Goal: Information Seeking & Learning: Find contact information

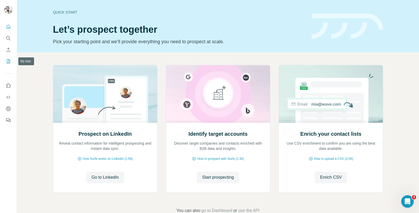
click at [7, 61] on icon "My lists" at bounding box center [8, 61] width 3 height 4
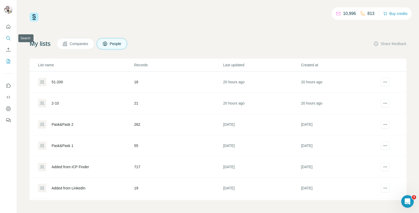
click at [8, 41] on button "Search" at bounding box center [8, 38] width 8 height 9
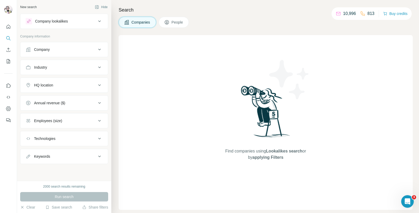
click at [182, 23] on span "People" at bounding box center [177, 22] width 12 height 5
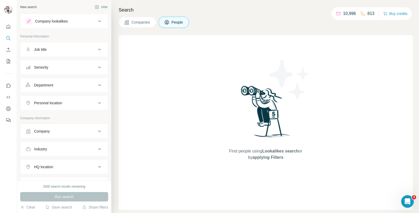
click at [181, 23] on span "People" at bounding box center [177, 22] width 12 height 5
click at [75, 50] on div "Job title" at bounding box center [61, 49] width 71 height 5
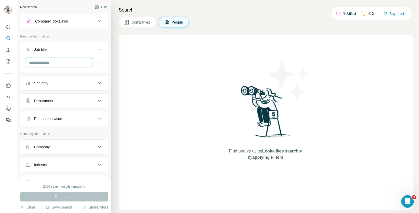
click at [73, 64] on input "text" at bounding box center [59, 62] width 67 height 9
click at [71, 84] on div "Seniority" at bounding box center [61, 82] width 71 height 5
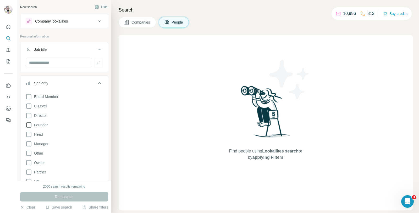
click at [30, 125] on icon at bounding box center [29, 125] width 6 height 6
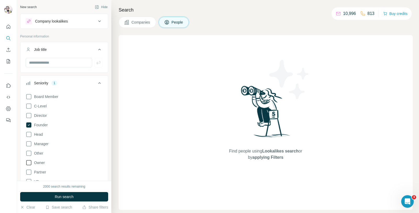
click at [27, 163] on icon at bounding box center [29, 162] width 6 height 6
click at [96, 82] on icon at bounding box center [99, 83] width 6 height 6
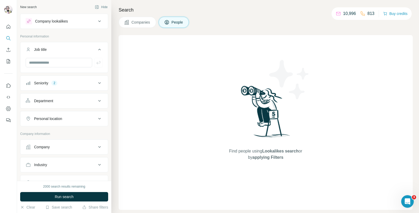
click at [70, 106] on button "Department" at bounding box center [63, 101] width 87 height 13
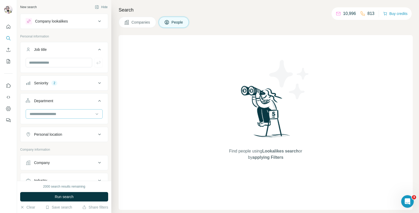
click at [63, 113] on input at bounding box center [61, 114] width 65 height 6
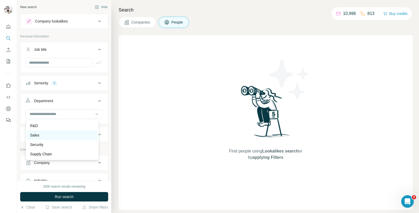
click at [49, 134] on div "Sales" at bounding box center [62, 134] width 64 height 5
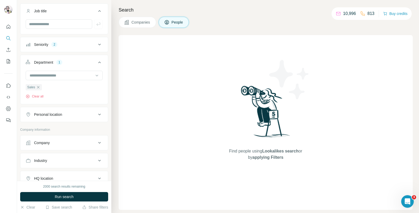
scroll to position [52, 0]
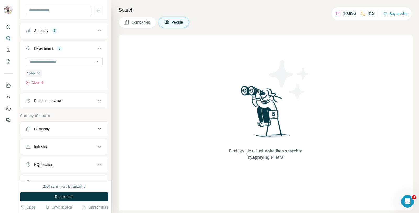
click at [71, 131] on div "Company" at bounding box center [61, 128] width 71 height 5
click at [97, 130] on icon at bounding box center [99, 129] width 6 height 6
click at [69, 145] on div "Industry" at bounding box center [61, 146] width 71 height 5
click at [63, 160] on input at bounding box center [61, 160] width 65 height 6
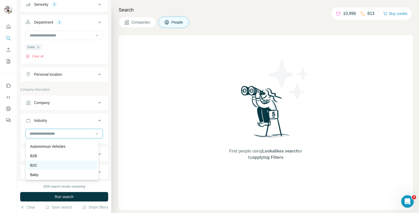
scroll to position [367, 0]
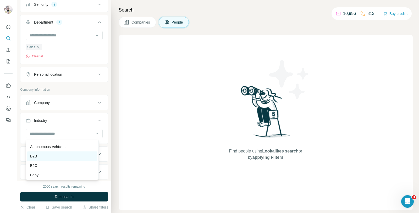
click at [43, 158] on div "B2B" at bounding box center [62, 155] width 70 height 9
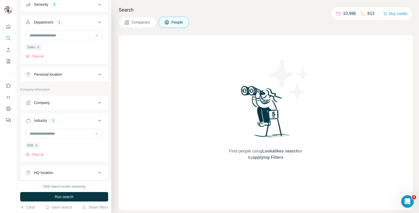
click at [97, 122] on icon at bounding box center [99, 120] width 6 height 6
click at [62, 140] on div "HQ location" at bounding box center [61, 138] width 71 height 5
click at [65, 153] on input "text" at bounding box center [64, 151] width 77 height 9
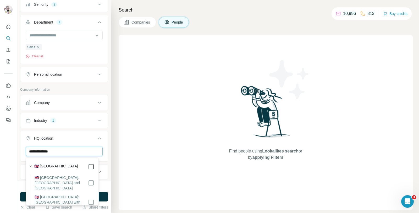
type input "**********"
click at [96, 137] on icon at bounding box center [99, 138] width 6 height 6
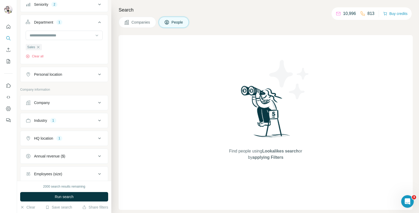
click at [81, 157] on div "Annual revenue ($)" at bounding box center [61, 155] width 71 height 5
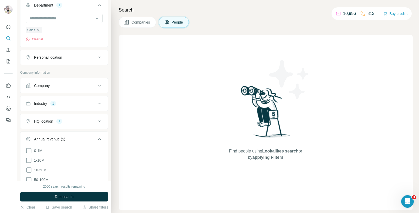
scroll to position [105, 0]
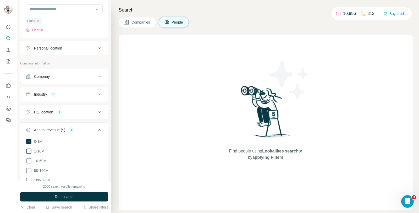
click at [29, 151] on icon at bounding box center [29, 151] width 6 height 6
click at [26, 140] on icon at bounding box center [28, 141] width 5 height 5
click at [30, 149] on icon at bounding box center [28, 150] width 5 height 5
click at [96, 130] on icon at bounding box center [99, 130] width 6 height 6
click at [82, 146] on div "Employees (size)" at bounding box center [61, 147] width 71 height 5
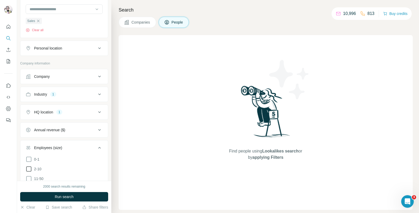
click at [28, 168] on icon at bounding box center [29, 169] width 6 height 6
drag, startPoint x: 27, startPoint y: 178, endPoint x: 53, endPoint y: 168, distance: 27.6
click at [28, 178] on icon at bounding box center [29, 178] width 6 height 6
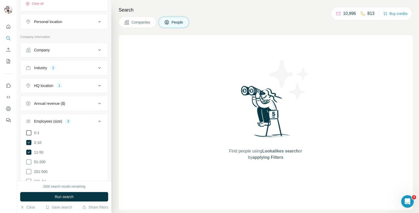
click at [30, 133] on icon at bounding box center [29, 133] width 6 height 6
click at [96, 119] on icon at bounding box center [99, 121] width 6 height 6
click at [56, 159] on div "Keywords" at bounding box center [61, 156] width 71 height 5
click at [56, 170] on input "text" at bounding box center [59, 169] width 67 height 9
type input "*"
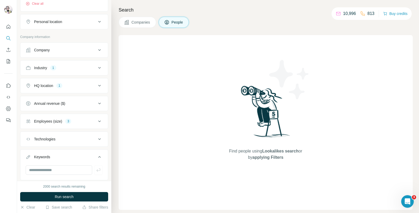
click at [96, 157] on icon at bounding box center [99, 157] width 6 height 6
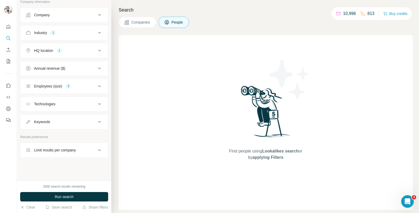
scroll to position [168, 0]
click at [67, 143] on button "Limit results per company" at bounding box center [63, 149] width 87 height 13
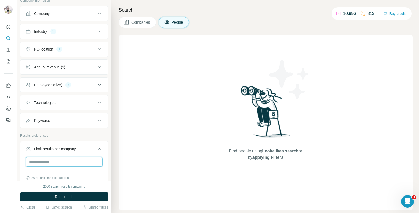
click at [62, 163] on input "number" at bounding box center [64, 161] width 77 height 9
type input "*"
click at [96, 148] on icon at bounding box center [99, 149] width 6 height 6
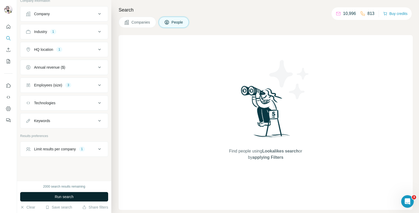
click at [78, 193] on button "Run search" at bounding box center [64, 196] width 88 height 9
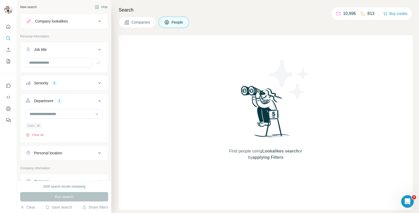
click at [37, 126] on icon "button" at bounding box center [38, 126] width 4 height 4
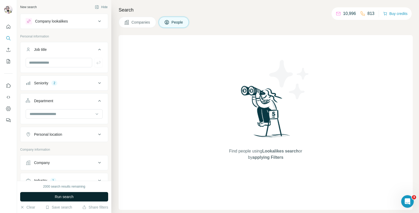
click at [82, 194] on button "Run search" at bounding box center [64, 196] width 88 height 9
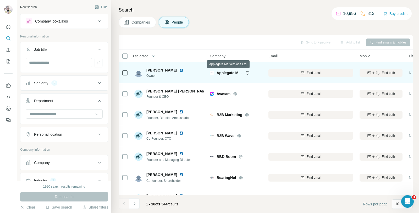
click at [224, 75] on div "Applegate Marketplace Ltd" at bounding box center [230, 72] width 26 height 5
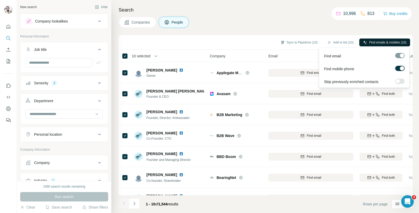
click at [391, 42] on span "Find emails & mobiles (10)" at bounding box center [387, 42] width 37 height 5
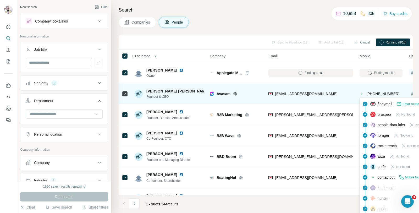
click at [380, 95] on span "[PHONE_NUMBER]" at bounding box center [382, 94] width 33 height 4
copy tr "[PHONE_NUMBER]"
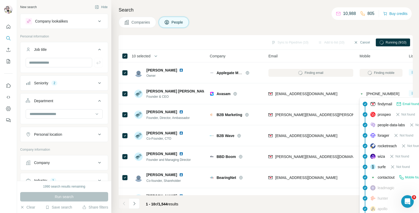
drag, startPoint x: 229, startPoint y: 25, endPoint x: 245, endPoint y: 37, distance: 19.5
click at [229, 25] on div "Companies People" at bounding box center [266, 22] width 294 height 11
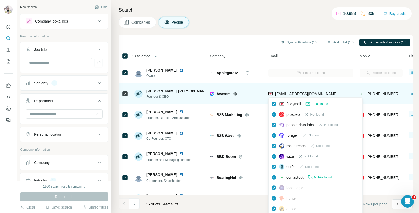
click at [279, 94] on span "[EMAIL_ADDRESS][DOMAIN_NAME]" at bounding box center [306, 94] width 62 height 4
copy span "[EMAIL_ADDRESS][DOMAIN_NAME]"
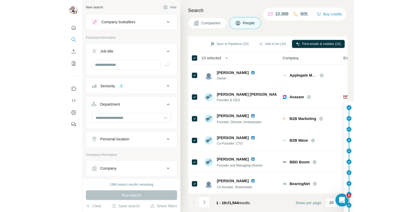
scroll to position [189, 0]
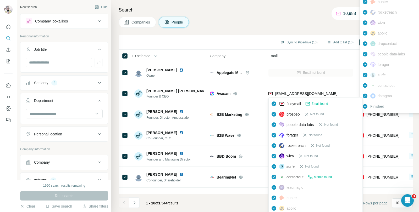
click at [377, 112] on div "findymail Email found prospeo Mobile found leadmagic hunter rocketreach wiza ap…" at bounding box center [406, 38] width 94 height 149
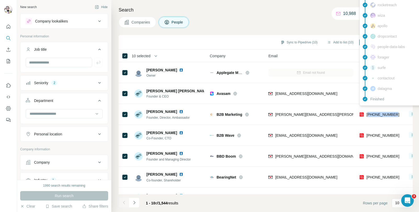
click at [377, 113] on span "[PHONE_NUMBER]" at bounding box center [382, 115] width 33 height 4
copy tr "[PHONE_NUMBER]"
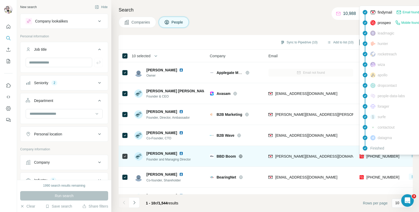
click at [379, 156] on span "[PHONE_NUMBER]" at bounding box center [382, 156] width 33 height 4
copy tr "[PHONE_NUMBER]"
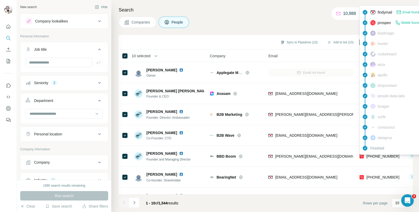
click at [247, 11] on h4 "Search" at bounding box center [266, 9] width 294 height 7
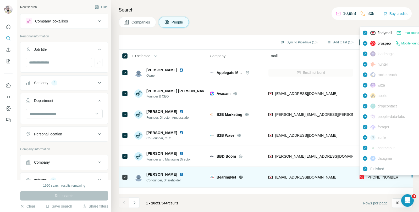
click at [381, 179] on span "[PHONE_NUMBER]" at bounding box center [382, 177] width 33 height 4
copy tr "[PHONE_NUMBER]"
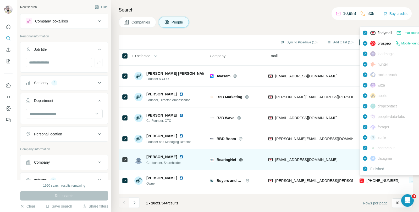
scroll to position [26, 0]
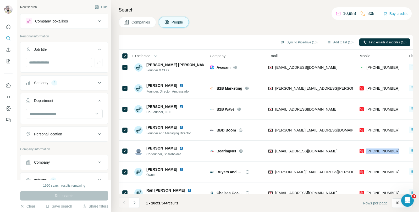
click at [339, 30] on div "Search Companies People Sync to Pipedrive (10) Add to list (10) Find emails & m…" at bounding box center [265, 106] width 308 height 212
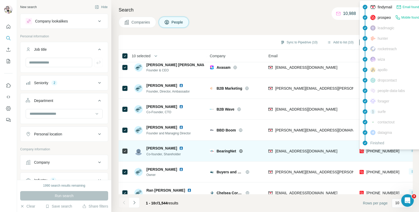
click at [379, 153] on span "[PHONE_NUMBER]" at bounding box center [382, 151] width 33 height 4
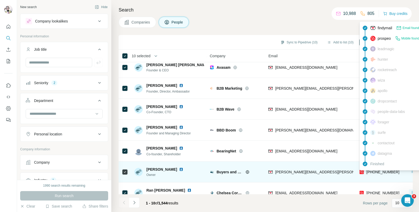
click at [374, 175] on div "[PHONE_NUMBER]" at bounding box center [379, 173] width 40 height 6
copy tr "[PHONE_NUMBER]"
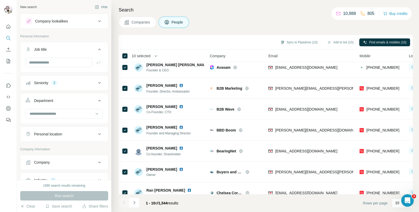
click at [271, 29] on div "Search Companies People Sync to Pipedrive (10) Add to list (10) Find emails & m…" at bounding box center [265, 106] width 308 height 212
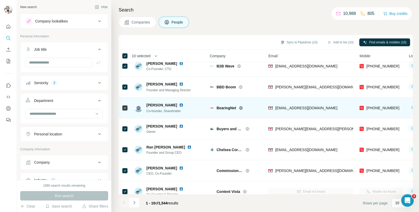
scroll to position [79, 0]
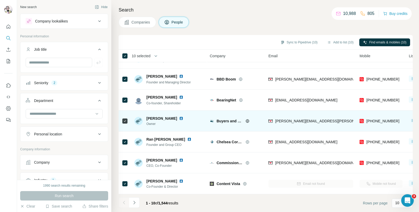
click at [246, 120] on icon at bounding box center [247, 121] width 4 height 4
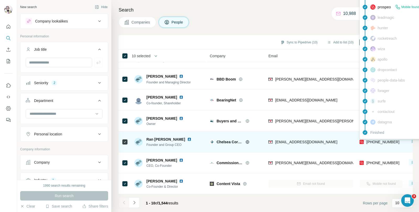
click at [373, 140] on span "[PHONE_NUMBER]" at bounding box center [382, 142] width 33 height 4
copy tr "[PHONE_NUMBER]"
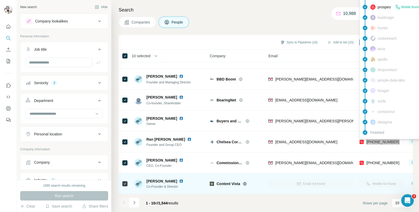
scroll to position [80, 0]
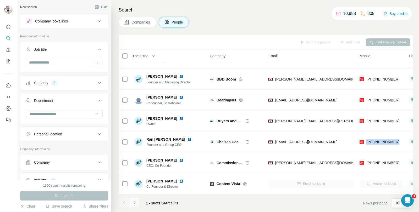
click at [134, 204] on icon "Navigate to next page" at bounding box center [134, 202] width 2 height 3
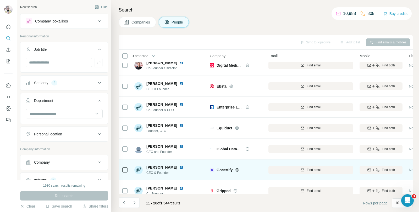
scroll to position [0, 0]
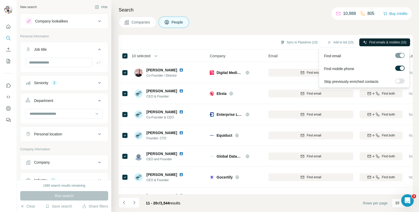
click at [363, 42] on icon "button" at bounding box center [365, 42] width 4 height 4
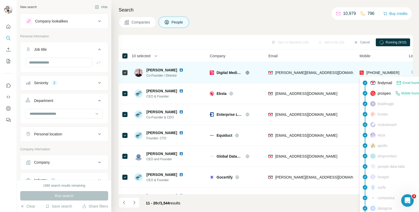
click at [385, 72] on span "[PHONE_NUMBER]" at bounding box center [382, 73] width 33 height 4
copy tr "[PHONE_NUMBER]"
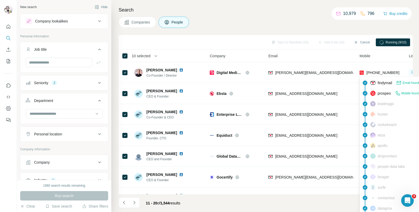
click at [292, 25] on div "Companies People" at bounding box center [266, 22] width 294 height 11
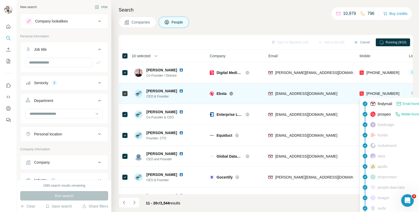
click at [380, 92] on span "[PHONE_NUMBER]" at bounding box center [382, 94] width 33 height 4
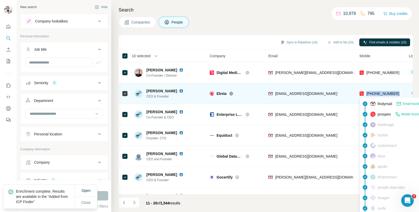
drag, startPoint x: 380, startPoint y: 92, endPoint x: 231, endPoint y: 93, distance: 148.7
click at [231, 93] on icon at bounding box center [231, 94] width 4 height 4
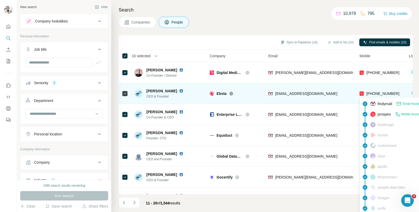
click at [377, 92] on span "[PHONE_NUMBER]" at bounding box center [382, 94] width 33 height 4
copy tr "[PHONE_NUMBER]"
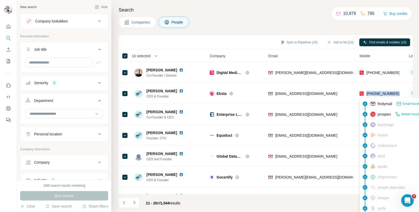
drag, startPoint x: 292, startPoint y: 15, endPoint x: 306, endPoint y: 51, distance: 38.5
click at [292, 15] on div "Search Companies People Sync to Pipedrive (10) Add to list (10) Find emails & m…" at bounding box center [265, 106] width 308 height 212
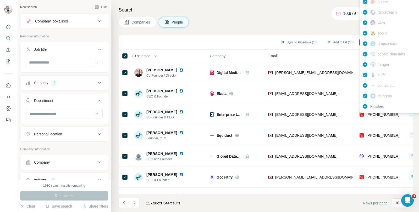
click at [378, 113] on div "findymail Email found prospeo Mobile found leadmagic hunter rocketreach wiza ap…" at bounding box center [406, 38] width 94 height 149
click at [378, 113] on span "[PHONE_NUMBER]" at bounding box center [382, 115] width 33 height 4
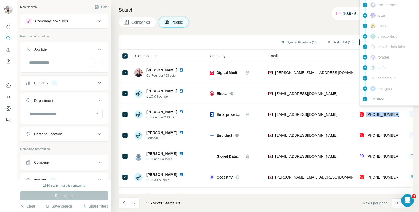
click at [378, 113] on span "[PHONE_NUMBER]" at bounding box center [382, 115] width 33 height 4
copy tr "[PHONE_NUMBER]"
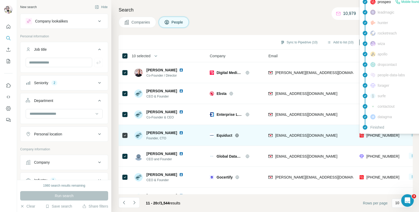
click at [384, 137] on span "[PHONE_NUMBER]" at bounding box center [382, 136] width 33 height 4
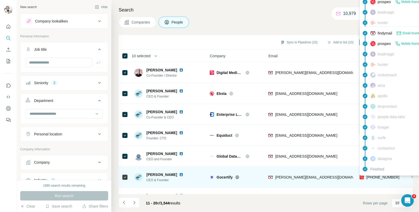
click at [374, 176] on span "[PHONE_NUMBER]" at bounding box center [382, 177] width 33 height 4
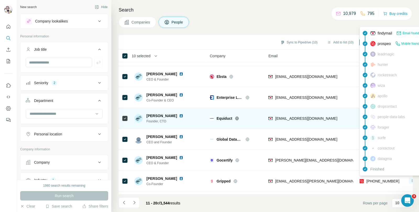
scroll to position [26, 0]
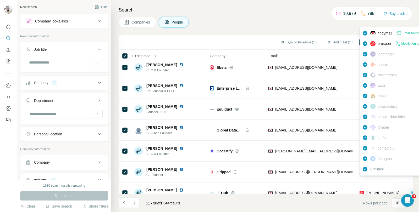
drag, startPoint x: 272, startPoint y: 5, endPoint x: 273, endPoint y: 8, distance: 3.5
click at [272, 5] on div "Search Companies People Sync to Pipedrive (10) Add to list (10) Find emails & m…" at bounding box center [265, 106] width 308 height 212
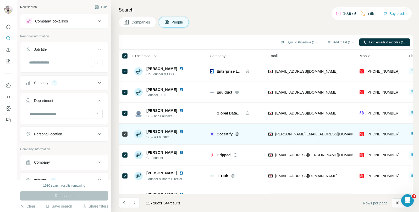
scroll to position [52, 0]
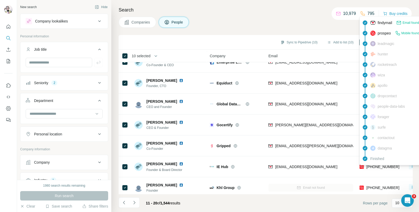
click at [373, 165] on div "findymail Email found prospeo Mobile found leadmagic hunter rocketreach wiza ap…" at bounding box center [406, 90] width 94 height 149
click at [373, 165] on span "[PHONE_NUMBER]" at bounding box center [382, 167] width 33 height 4
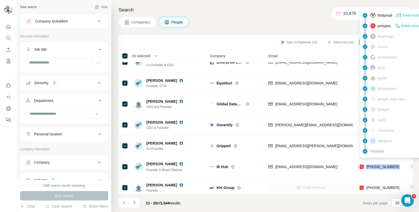
click at [373, 165] on span "[PHONE_NUMBER]" at bounding box center [382, 167] width 33 height 4
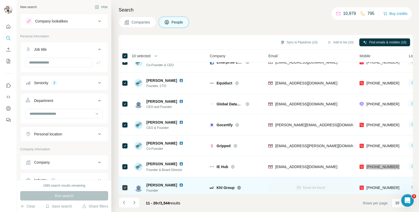
scroll to position [80, 0]
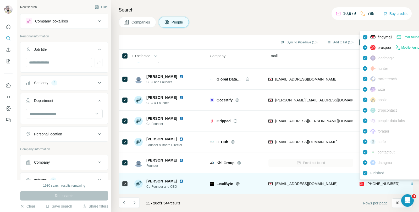
click at [379, 182] on span "[PHONE_NUMBER]" at bounding box center [382, 184] width 33 height 4
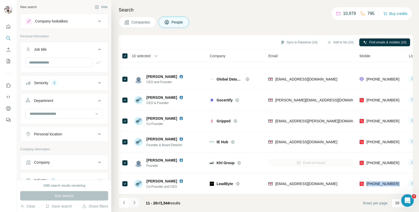
click at [134, 202] on icon "Navigate to next page" at bounding box center [134, 202] width 2 height 3
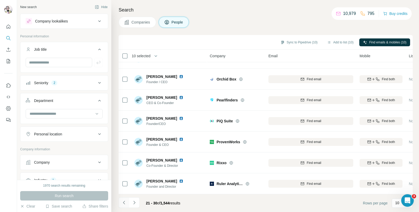
click at [123, 205] on icon "Navigate to previous page" at bounding box center [123, 202] width 5 height 5
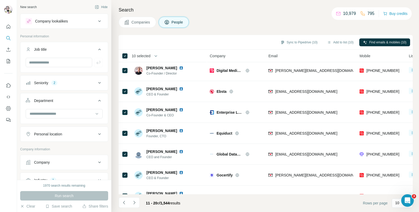
scroll to position [0, 0]
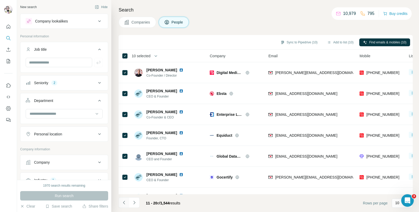
click at [123, 204] on icon "Navigate to previous page" at bounding box center [123, 202] width 5 height 5
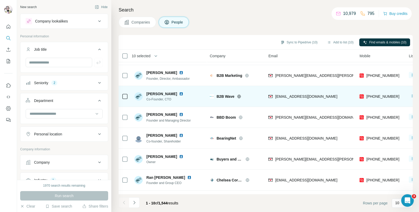
scroll to position [80, 0]
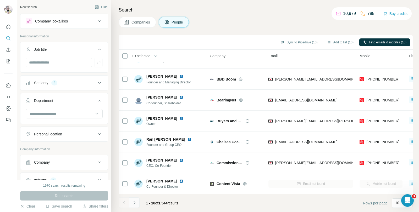
click at [136, 204] on icon "Navigate to next page" at bounding box center [134, 202] width 5 height 5
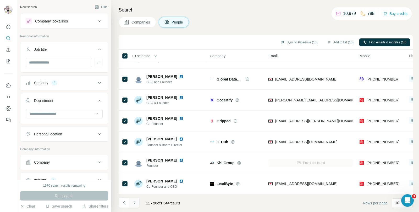
click at [136, 204] on icon "Navigate to next page" at bounding box center [134, 202] width 5 height 5
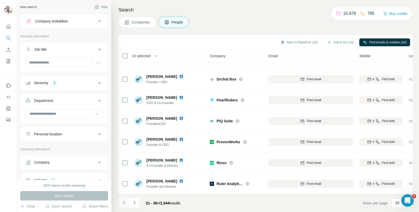
click at [120, 202] on button "Navigate to previous page" at bounding box center [124, 203] width 10 height 10
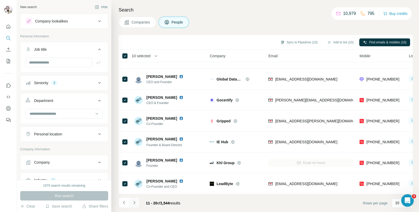
click at [133, 203] on icon "Navigate to next page" at bounding box center [134, 202] width 5 height 5
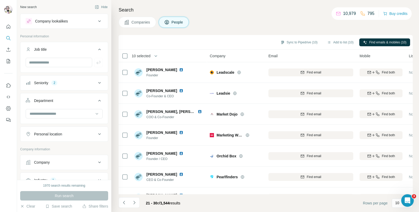
scroll to position [0, 0]
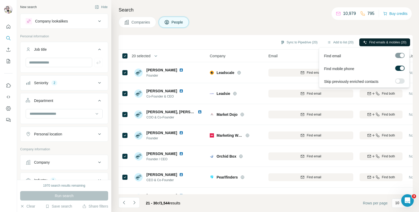
click at [379, 42] on span "Find emails & mobiles (20)" at bounding box center [387, 42] width 37 height 5
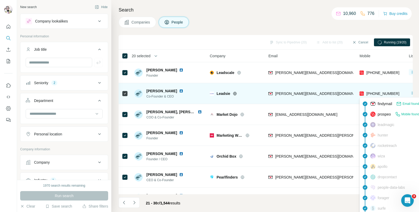
click at [377, 91] on span "[PHONE_NUMBER]" at bounding box center [382, 93] width 33 height 5
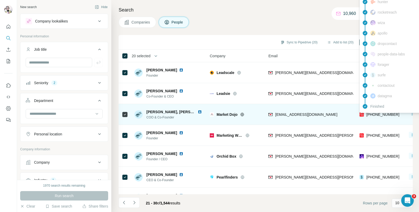
click at [379, 116] on span "[PHONE_NUMBER]" at bounding box center [382, 115] width 33 height 4
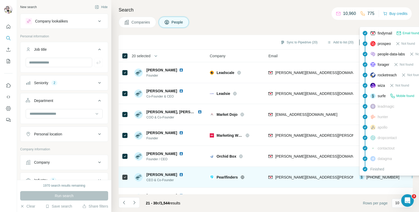
click at [379, 178] on span "[PHONE_NUMBER]" at bounding box center [382, 177] width 33 height 4
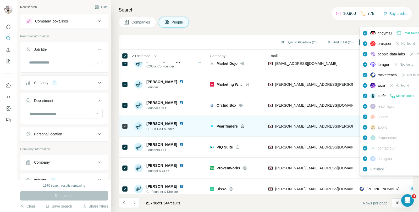
scroll to position [52, 0]
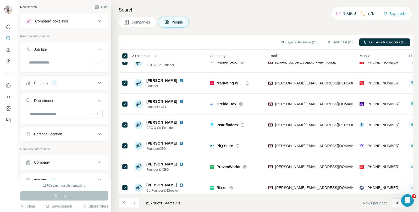
click at [223, 23] on div "Companies People" at bounding box center [266, 22] width 294 height 11
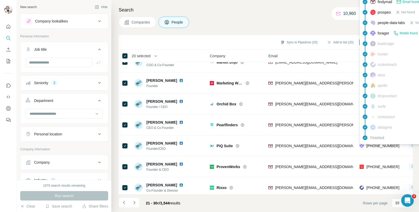
click at [374, 144] on div "findymail Email found prospeo Not found people-data-labs Not found forager Mobi…" at bounding box center [406, 69] width 94 height 149
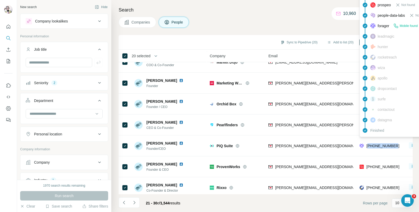
click at [374, 144] on span "[PHONE_NUMBER]" at bounding box center [382, 146] width 33 height 4
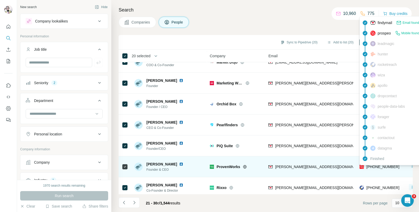
click at [377, 166] on span "[PHONE_NUMBER]" at bounding box center [382, 167] width 33 height 4
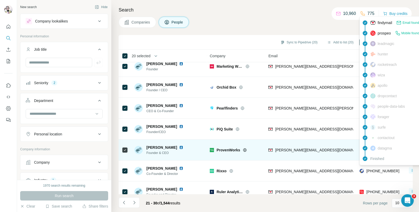
scroll to position [80, 0]
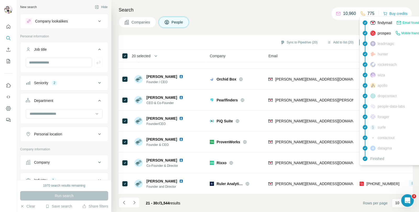
click at [251, 18] on div "Companies People" at bounding box center [266, 22] width 294 height 11
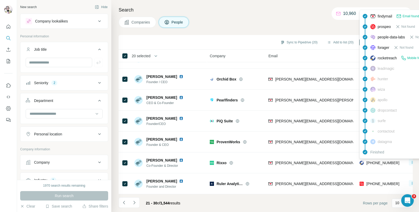
click at [383, 157] on div "Finished" at bounding box center [407, 152] width 92 height 10
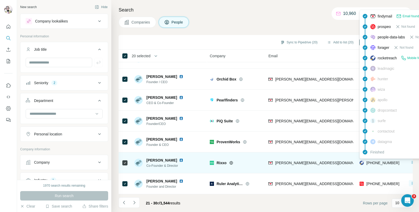
click at [379, 161] on span "[PHONE_NUMBER]" at bounding box center [382, 163] width 33 height 4
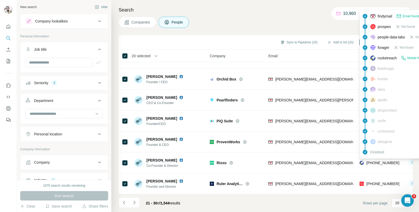
click at [259, 16] on div "Search Companies People Sync to Pipedrive (20) Add to list (20) Find emails & m…" at bounding box center [265, 106] width 308 height 212
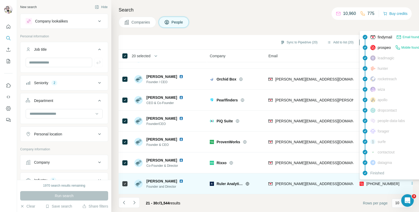
click at [374, 183] on span "[PHONE_NUMBER]" at bounding box center [382, 184] width 33 height 4
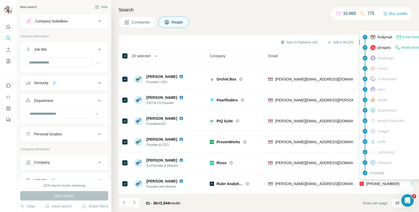
click at [375, 179] on div "findymail Email found prospeo Mobile found leadmagic hunter rocketreach wiza ap…" at bounding box center [406, 105] width 94 height 149
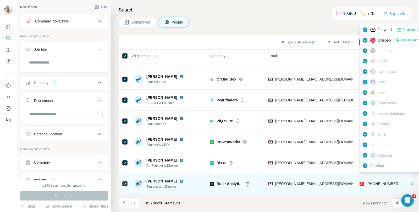
click at [375, 182] on span "[PHONE_NUMBER]" at bounding box center [382, 184] width 33 height 4
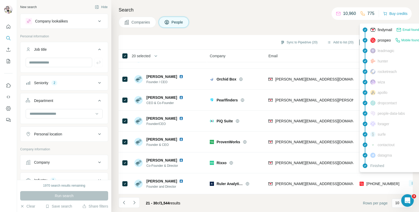
click at [289, 11] on h4 "Search" at bounding box center [266, 9] width 294 height 7
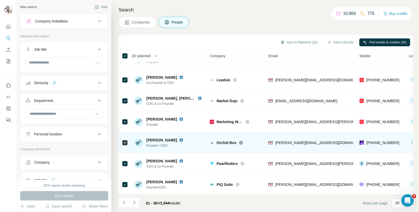
scroll to position [0, 0]
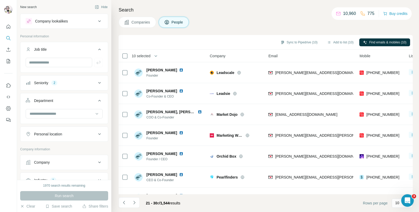
click at [141, 58] on span "10 selected" at bounding box center [141, 55] width 19 height 5
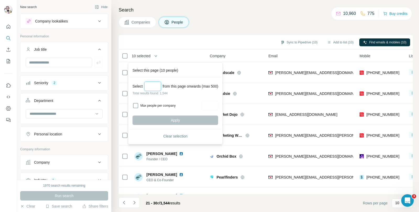
click at [148, 87] on input "Select a number (up to 500)" at bounding box center [152, 86] width 17 height 9
click at [170, 136] on span "Clear selection" at bounding box center [175, 136] width 24 height 5
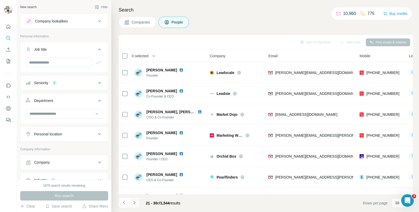
click at [135, 203] on icon "Navigate to next page" at bounding box center [134, 202] width 2 height 3
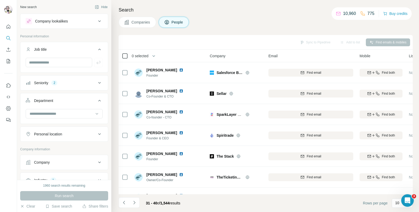
click at [128, 57] on icon at bounding box center [125, 56] width 6 height 6
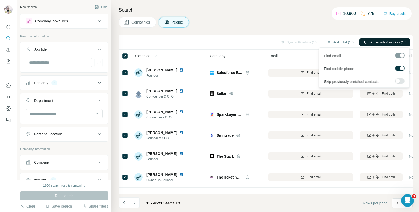
click at [382, 40] on span "Find emails & mobiles (10)" at bounding box center [387, 42] width 37 height 5
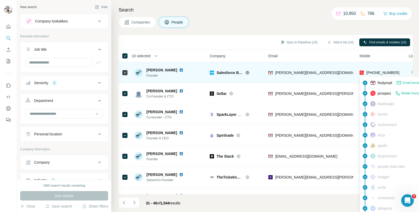
click at [376, 71] on span "[PHONE_NUMBER]" at bounding box center [382, 73] width 33 height 4
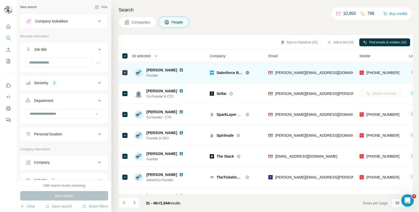
drag, startPoint x: 322, startPoint y: 23, endPoint x: 353, endPoint y: 81, distance: 65.4
click at [322, 23] on div "Companies People" at bounding box center [266, 22] width 294 height 11
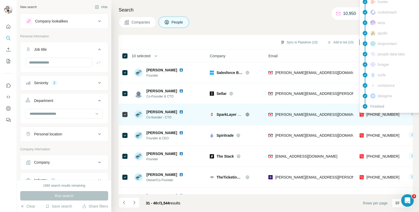
click at [373, 114] on span "[PHONE_NUMBER]" at bounding box center [382, 115] width 33 height 4
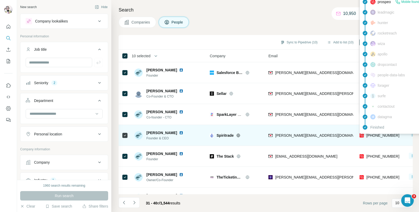
click at [373, 134] on span "[PHONE_NUMBER]" at bounding box center [382, 136] width 33 height 4
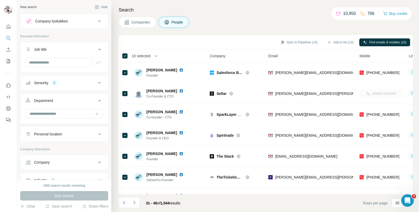
drag, startPoint x: 367, startPoint y: 140, endPoint x: 263, endPoint y: 17, distance: 160.7
click at [261, 16] on div "Search Companies People Sync to Pipedrive (10) Add to list (10) Find emails & m…" at bounding box center [265, 106] width 308 height 212
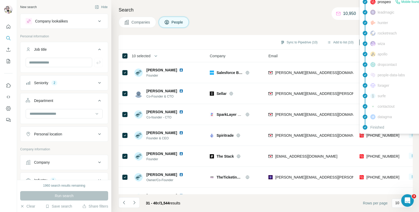
click at [385, 134] on div "findymail Email found prospeo Mobile found leadmagic hunter rocketreach wiza ap…" at bounding box center [406, 59] width 94 height 149
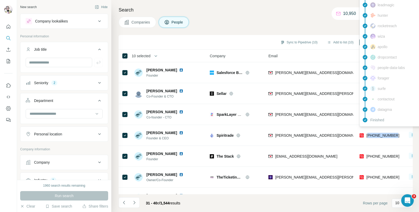
click at [385, 134] on span "[PHONE_NUMBER]" at bounding box center [382, 136] width 33 height 4
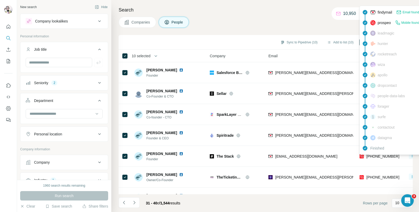
click at [376, 155] on div "findymail Email found prospeo Mobile found leadmagic hunter rocketreach wiza ap…" at bounding box center [406, 80] width 94 height 149
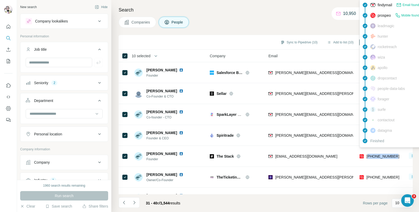
click at [376, 155] on span "[PHONE_NUMBER]" at bounding box center [382, 156] width 33 height 4
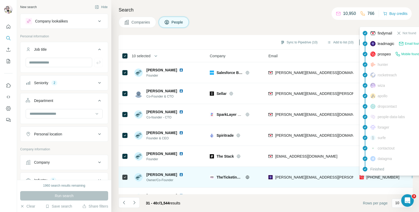
click at [377, 177] on span "[PHONE_NUMBER]" at bounding box center [382, 177] width 33 height 4
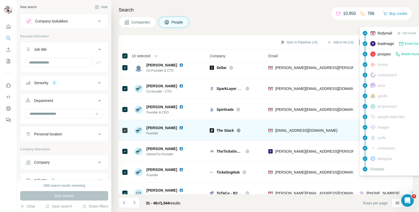
scroll to position [26, 0]
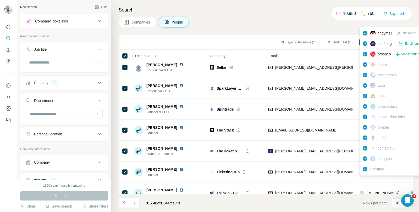
click at [247, 13] on h4 "Search" at bounding box center [266, 9] width 294 height 7
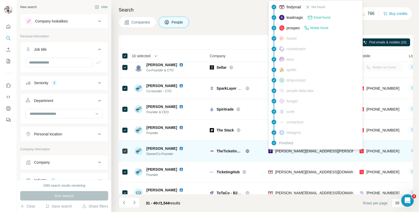
click at [292, 152] on span "[PERSON_NAME][EMAIL_ADDRESS][PERSON_NAME][DOMAIN_NAME]" at bounding box center [336, 151] width 123 height 4
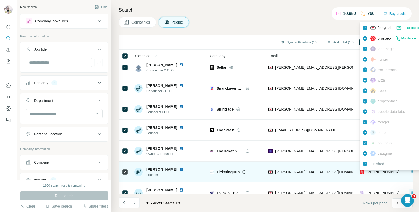
click at [376, 170] on div "findymail Email found prospeo Mobile found leadmagic hunter rocketreach wiza ap…" at bounding box center [406, 95] width 94 height 149
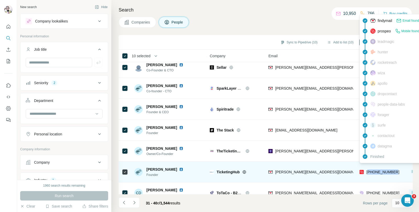
click at [376, 170] on span "[PHONE_NUMBER]" at bounding box center [382, 172] width 33 height 4
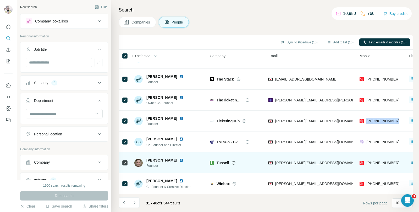
scroll to position [80, 0]
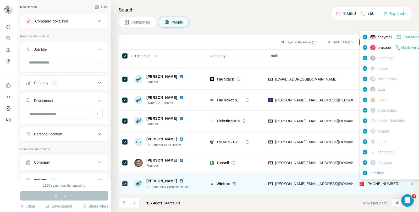
click at [382, 182] on span "[PHONE_NUMBER]" at bounding box center [382, 184] width 33 height 4
